Goal: Navigation & Orientation: Understand site structure

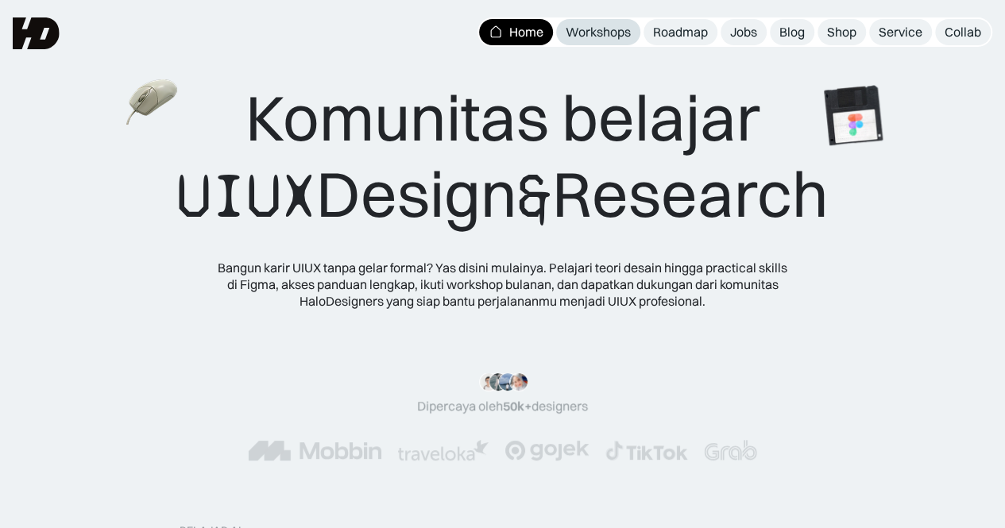
click at [598, 29] on div "Workshops" at bounding box center [598, 32] width 65 height 17
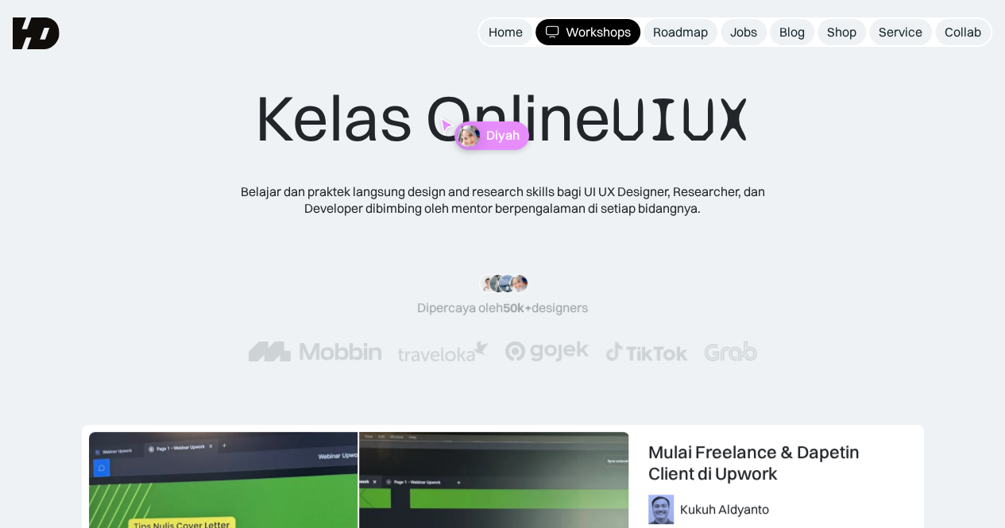
click at [480, 143] on div "Diyah" at bounding box center [502, 135] width 46 height 15
click at [480, 145] on div "Kelas Online UIUX Belajar dan praktek langsung design and research skills bagi …" at bounding box center [502, 236] width 637 height 314
click at [475, 190] on div "Belajar dan praktek langsung design and research skills bagi UI UX Designer, Re…" at bounding box center [503, 200] width 572 height 33
drag, startPoint x: 448, startPoint y: 252, endPoint x: 397, endPoint y: 220, distance: 60.0
drag, startPoint x: 397, startPoint y: 220, endPoint x: 343, endPoint y: 252, distance: 63.4
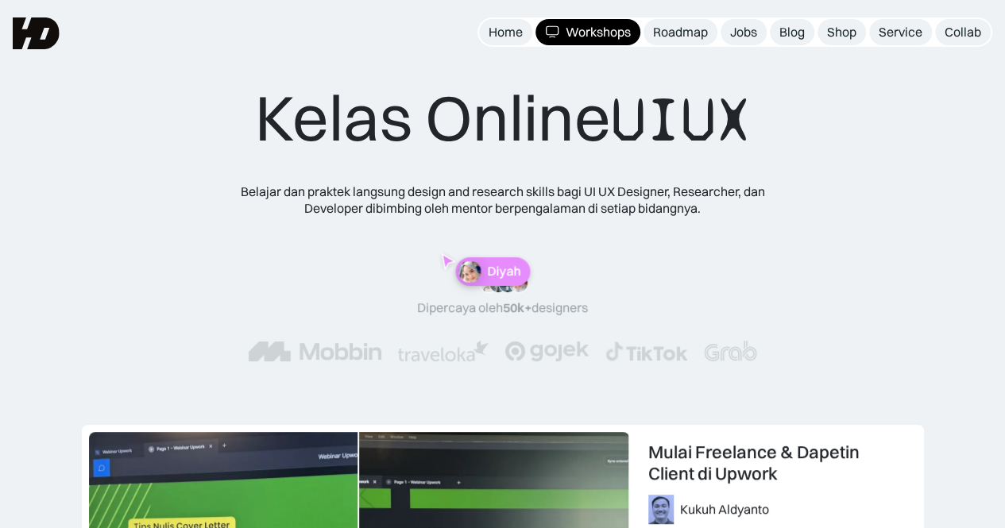
click at [343, 252] on div ""Materinya keren banget! Mulai dari research plan dan dibahas dengan komprehens…" at bounding box center [502, 318] width 637 height 152
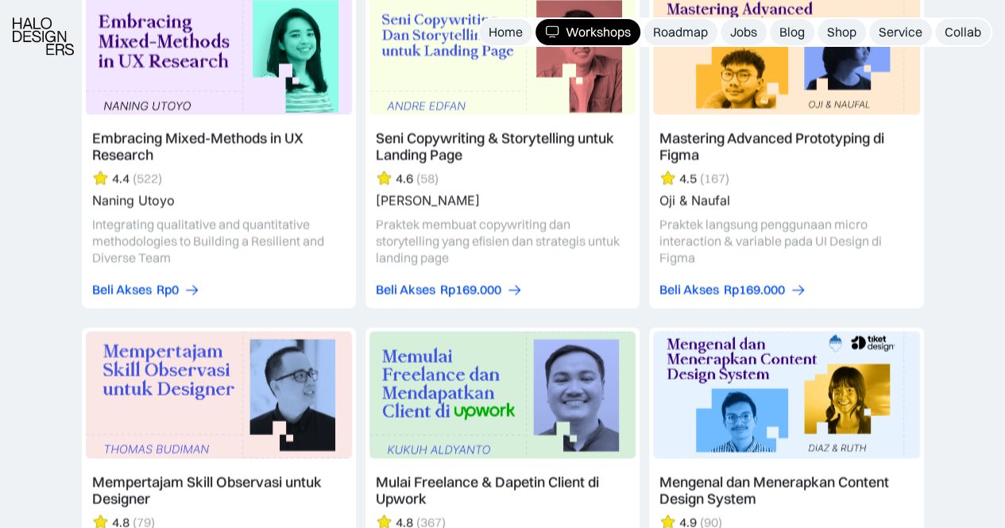
scroll to position [3735, 0]
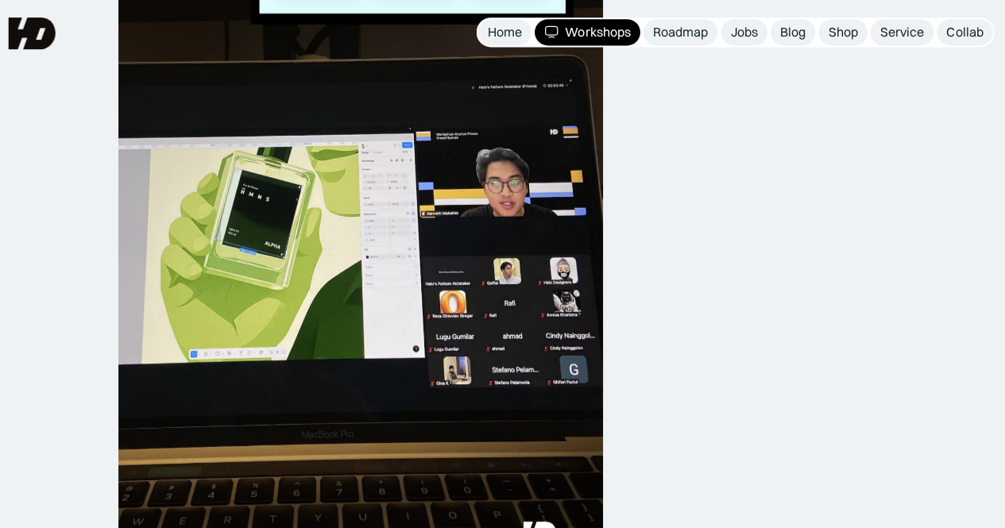
scroll to position [1981, 0]
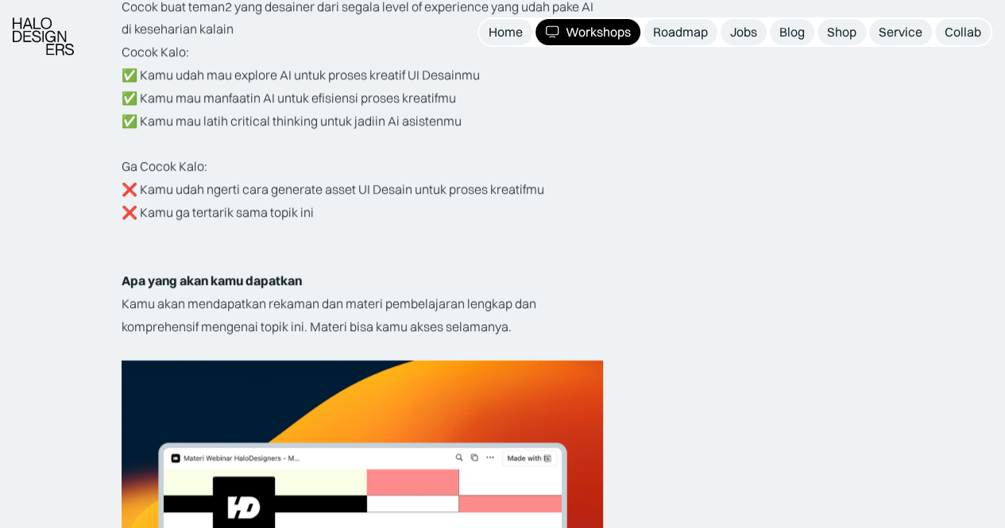
scroll to position [2702, 0]
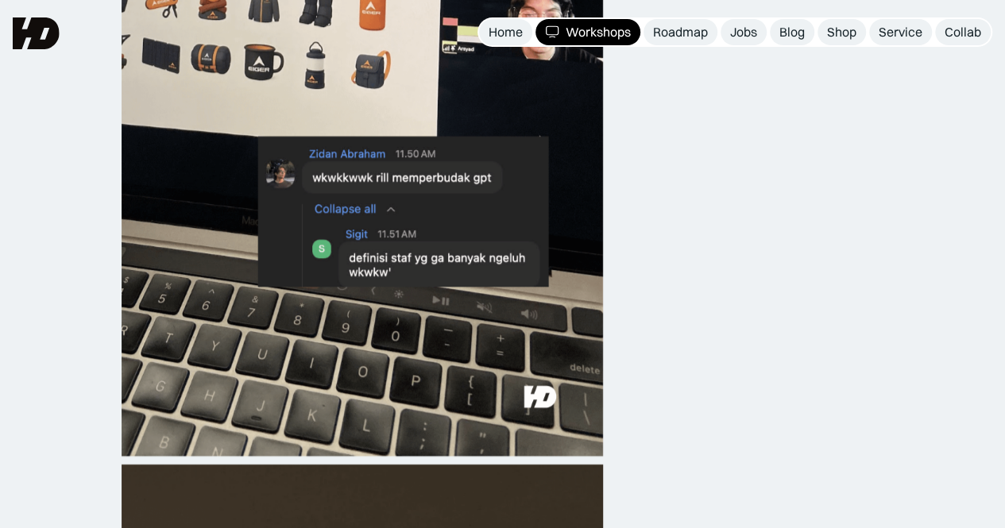
click at [401, 177] on img at bounding box center [363, 27] width 482 height 857
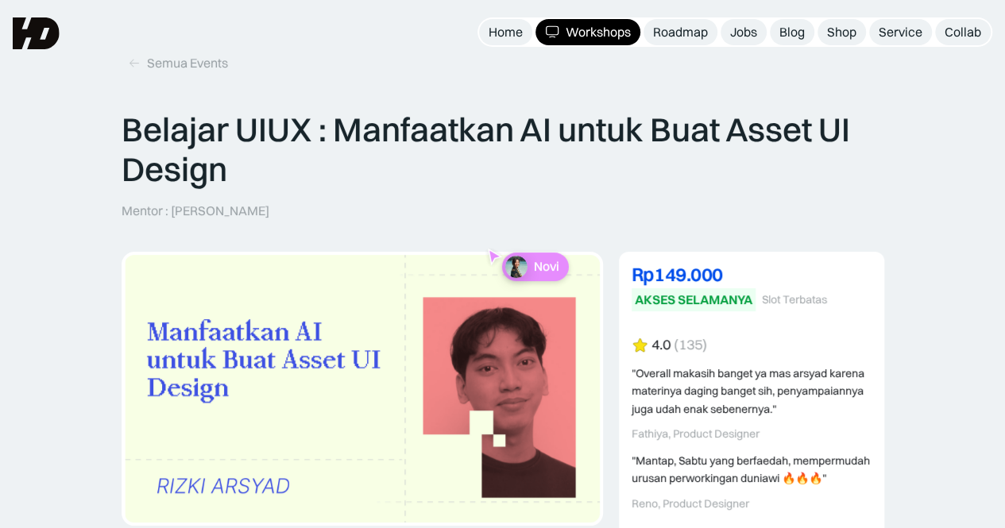
scroll to position [0, 0]
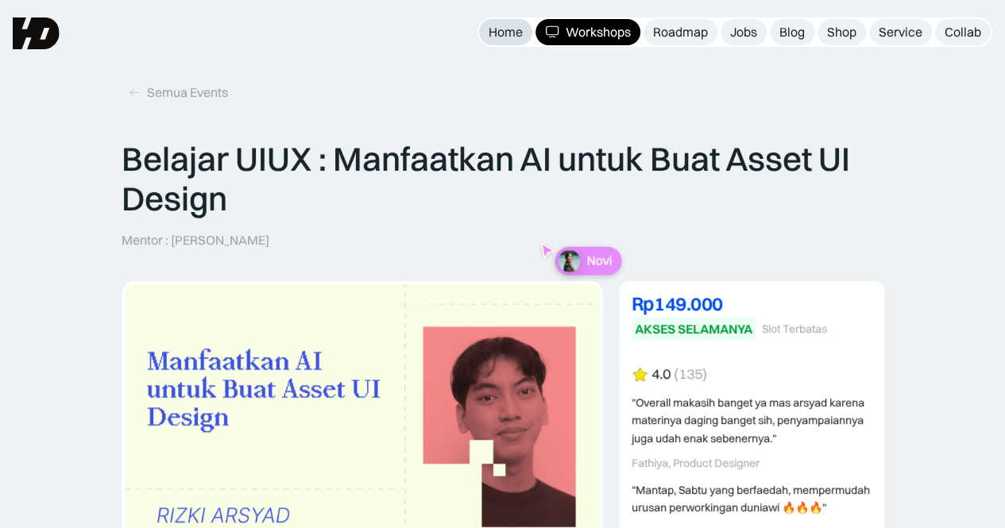
click at [529, 29] on link "Home" at bounding box center [505, 32] width 53 height 26
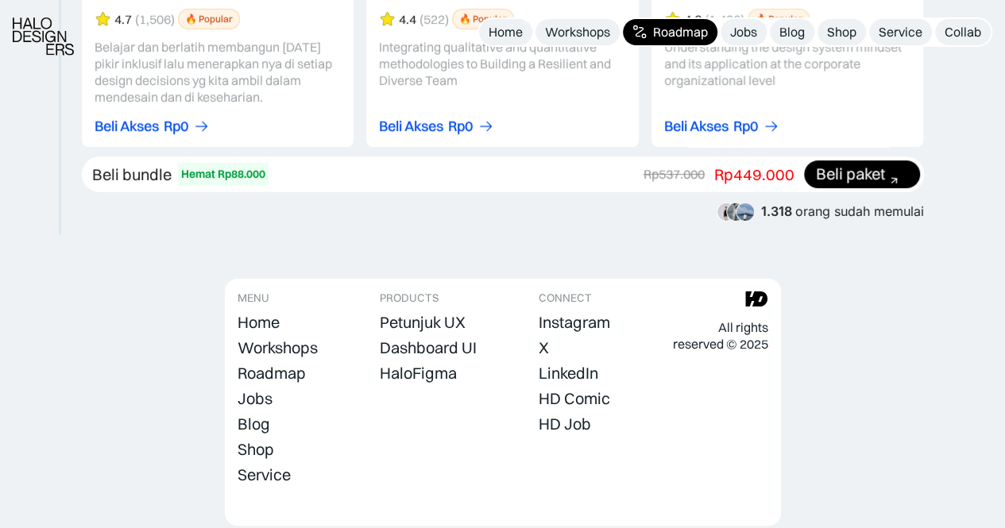
scroll to position [3106, 0]
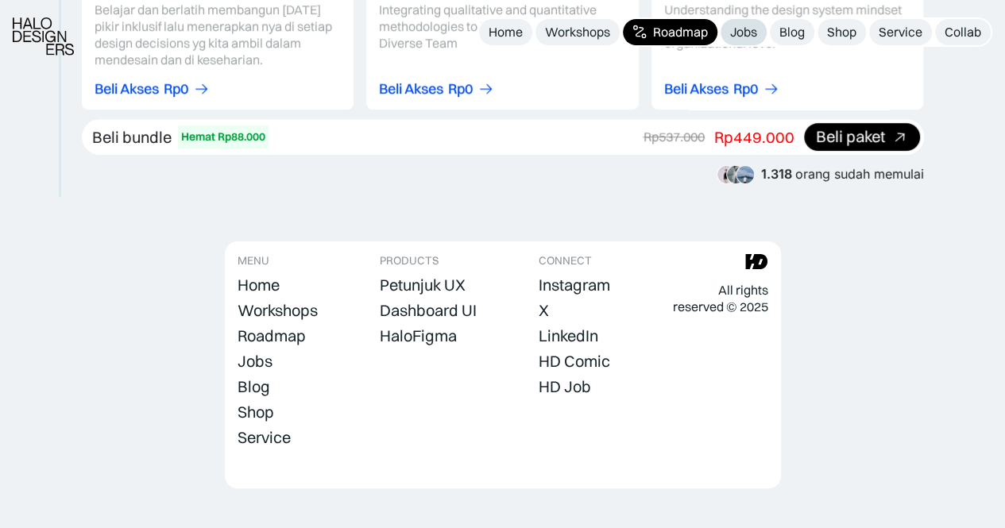
click at [750, 31] on div "Jobs" at bounding box center [743, 32] width 27 height 17
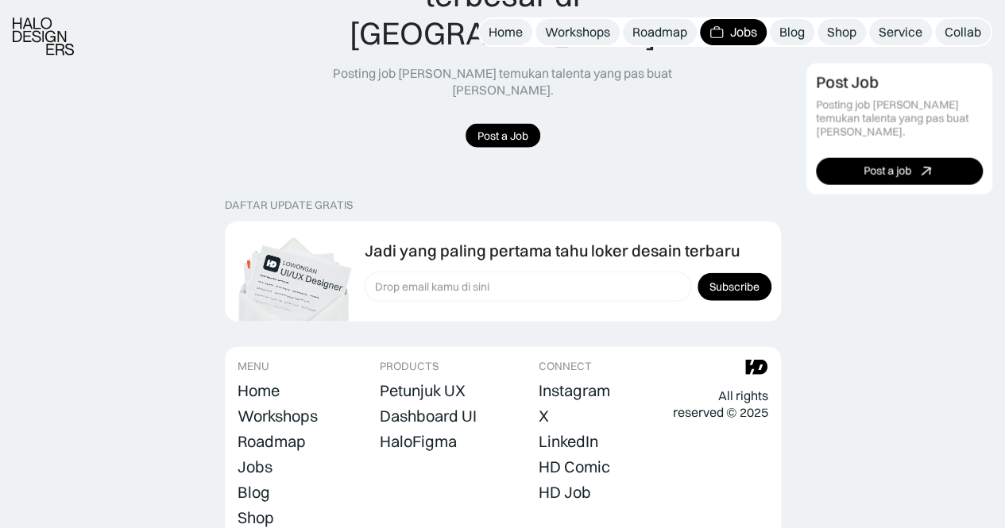
scroll to position [1818, 0]
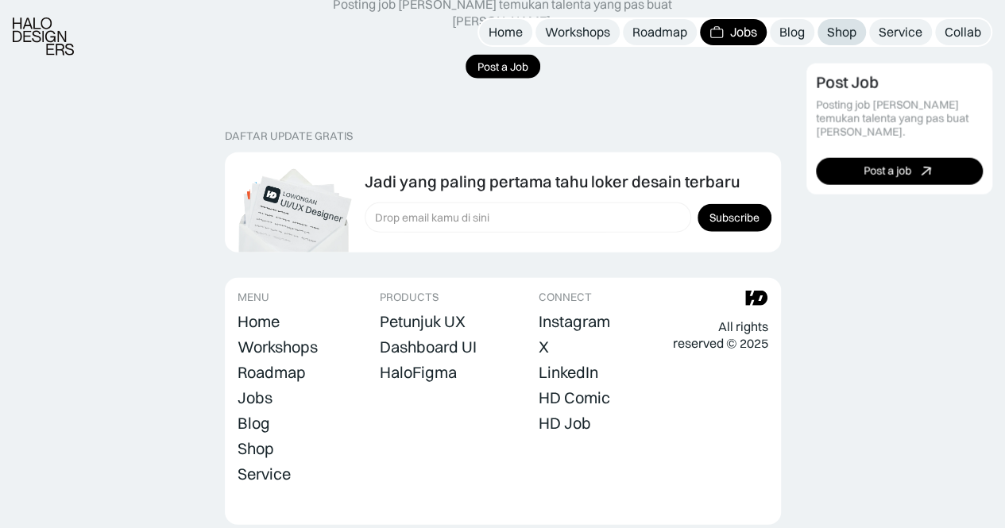
click at [844, 41] on link "Shop" at bounding box center [842, 32] width 48 height 26
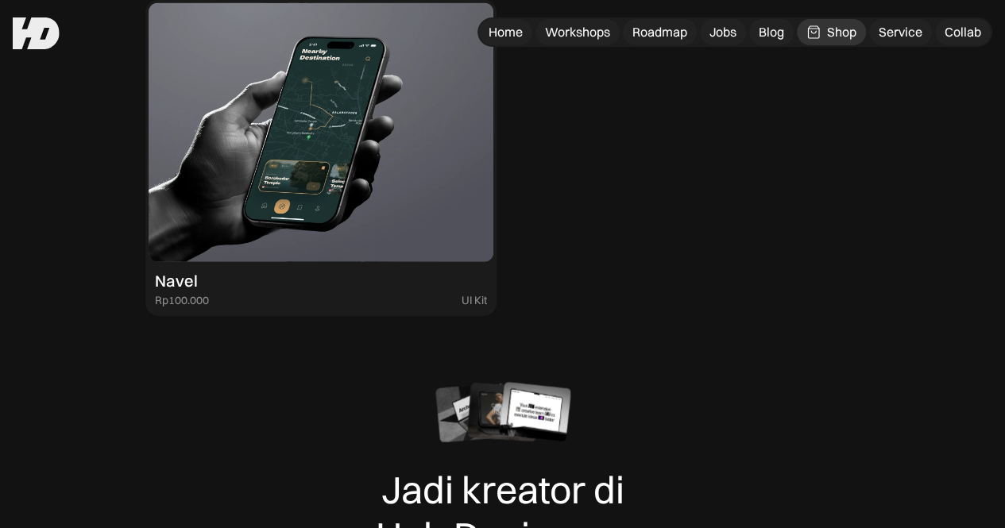
scroll to position [4214, 0]
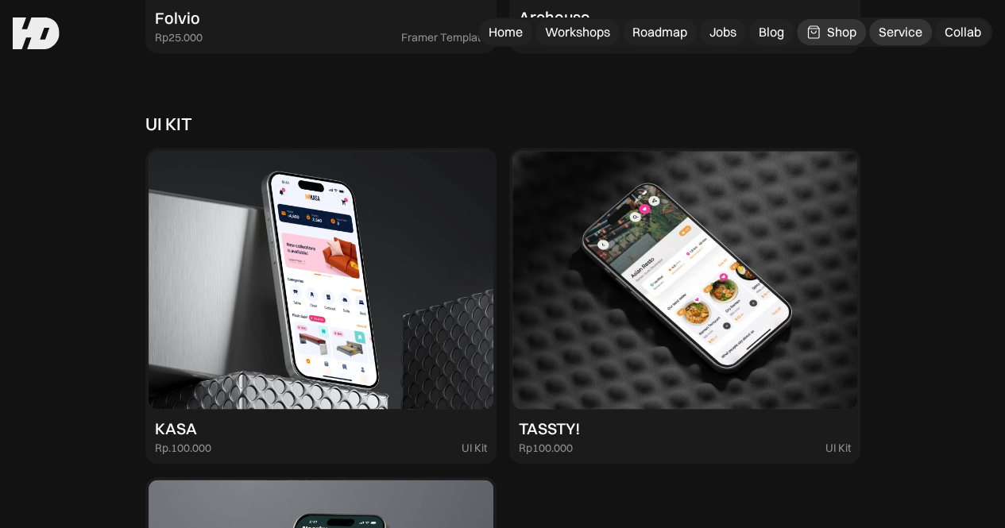
click at [905, 29] on div "Service" at bounding box center [901, 32] width 44 height 17
click at [961, 31] on div "Collab" at bounding box center [963, 32] width 37 height 17
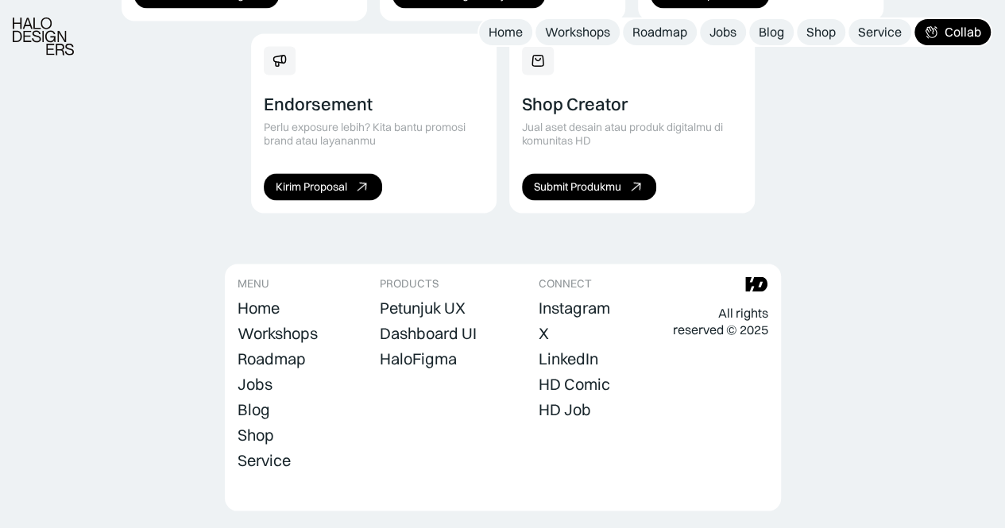
scroll to position [1290, 0]
